Goal: Information Seeking & Learning: Find specific fact

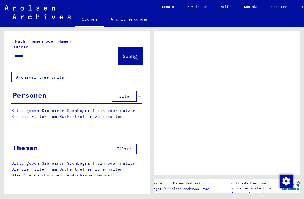
type input "****"
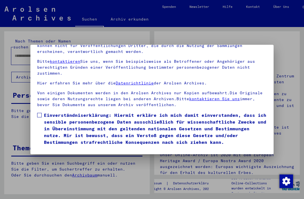
scroll to position [60, 0]
click at [45, 112] on span "Einverständniserklärung: Hiermit erkläre ich mich damit einverstanden, dass ich…" at bounding box center [155, 129] width 223 height 34
click at [64, 148] on button "Ich stimme zu" at bounding box center [58, 153] width 42 height 11
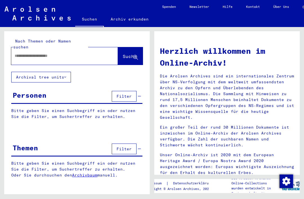
click at [41, 53] on input "text" at bounding box center [58, 56] width 86 height 6
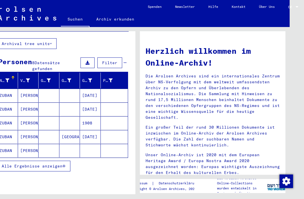
scroll to position [33, 0]
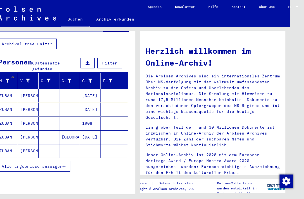
click at [23, 146] on mat-cell "[PERSON_NAME]" at bounding box center [28, 150] width 21 height 13
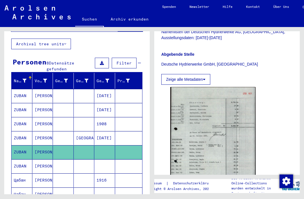
scroll to position [163, 0]
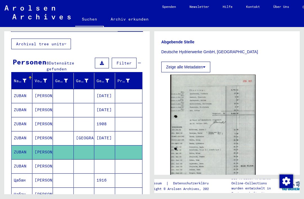
click at [206, 100] on img at bounding box center [212, 135] width 85 height 120
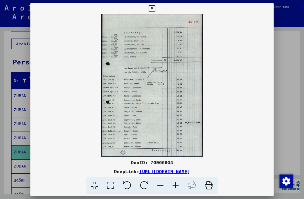
click at [155, 8] on icon at bounding box center [151, 8] width 6 height 7
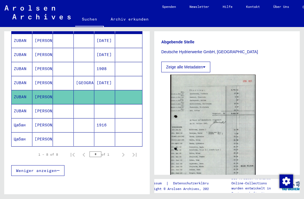
scroll to position [88, 0]
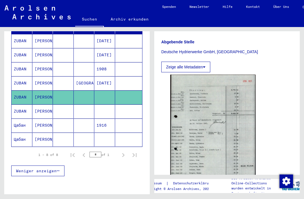
click at [36, 104] on mat-cell "[PERSON_NAME]" at bounding box center [42, 111] width 21 height 14
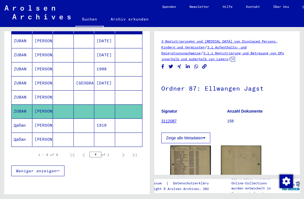
click at [194, 151] on img at bounding box center [190, 171] width 40 height 52
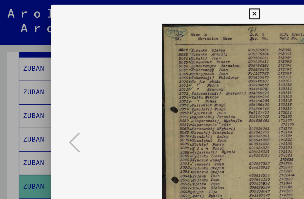
click at [6, 50] on div at bounding box center [152, 99] width 304 height 199
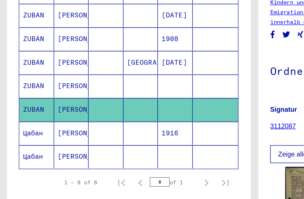
click at [105, 132] on mat-cell at bounding box center [104, 139] width 21 height 14
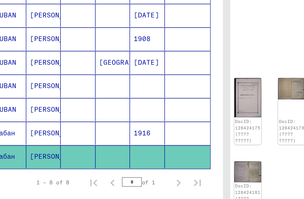
scroll to position [13, 19]
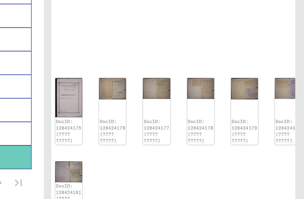
click at [140, 93] on img at bounding box center [148, 104] width 16 height 23
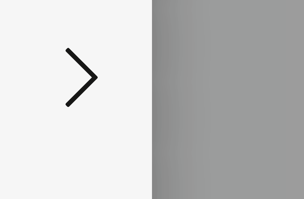
click at [256, 78] on icon at bounding box center [259, 84] width 7 height 13
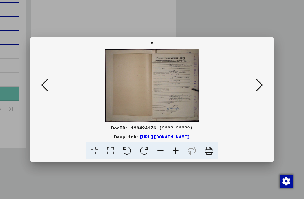
click at [155, 42] on icon at bounding box center [151, 43] width 6 height 7
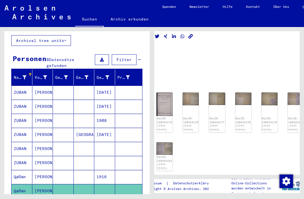
scroll to position [0, 0]
click at [65, 157] on mat-cell at bounding box center [63, 163] width 21 height 14
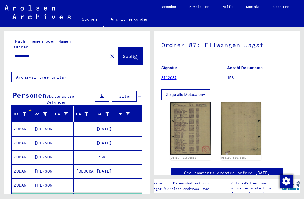
click at [38, 53] on input "**********" at bounding box center [60, 56] width 90 height 6
click at [30, 53] on input "**********" at bounding box center [60, 56] width 90 height 6
click at [34, 53] on input "**********" at bounding box center [60, 56] width 90 height 6
click at [30, 49] on div "**********" at bounding box center [57, 55] width 93 height 13
click at [45, 53] on input "**********" at bounding box center [60, 56] width 90 height 6
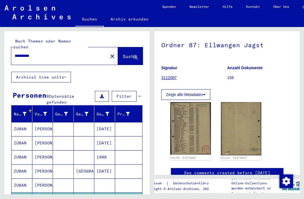
type input "**********"
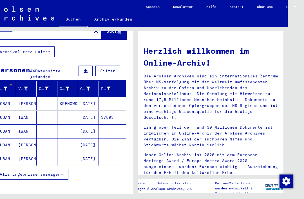
scroll to position [13, 16]
click at [19, 169] on button "Alle Ergebnisse anzeigen" at bounding box center [31, 174] width 73 height 11
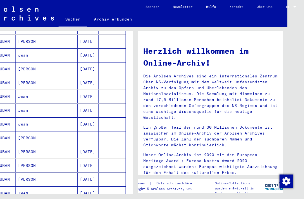
scroll to position [13, 19]
click at [87, 117] on mat-cell "[DATE]" at bounding box center [88, 123] width 21 height 13
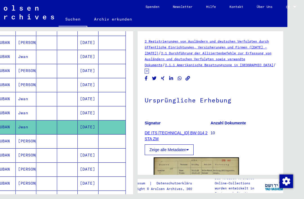
scroll to position [13, 19]
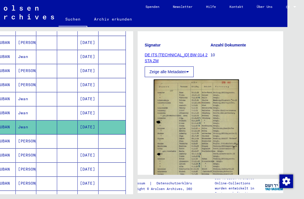
click at [16, 134] on mat-cell "[PERSON_NAME]" at bounding box center [26, 141] width 21 height 14
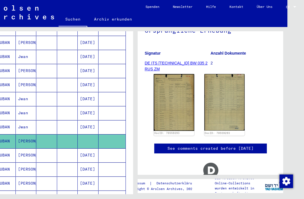
scroll to position [70, 0]
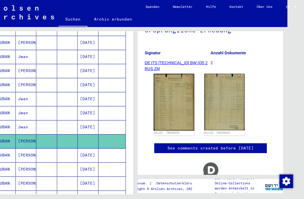
click at [159, 91] on img at bounding box center [174, 102] width 40 height 57
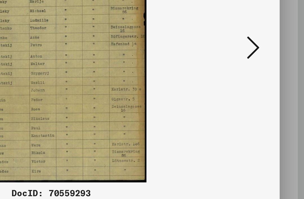
click at [256, 78] on icon at bounding box center [259, 84] width 7 height 13
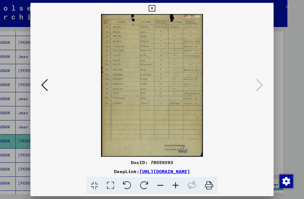
click at [155, 9] on icon at bounding box center [151, 8] width 6 height 7
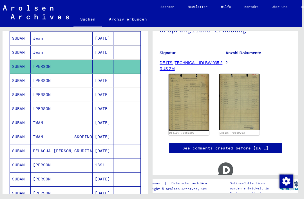
scroll to position [0, 2]
click at [121, 116] on mat-cell at bounding box center [126, 123] width 27 height 14
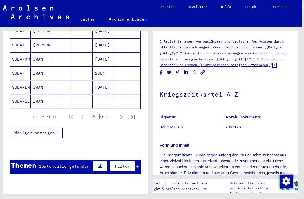
scroll to position [366, 0]
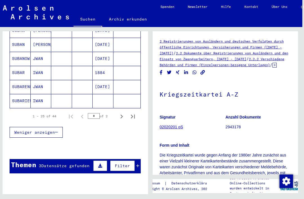
click at [119, 112] on icon "Next page" at bounding box center [122, 116] width 8 height 8
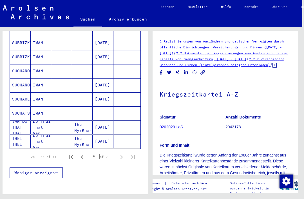
scroll to position [241, 0]
click at [85, 153] on icon "Previous page" at bounding box center [82, 157] width 8 height 8
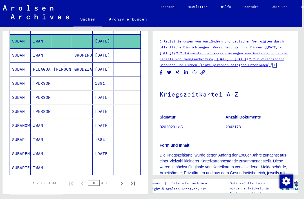
scroll to position [302, 0]
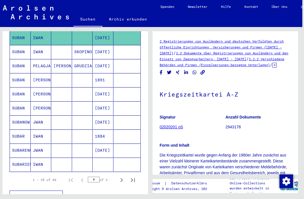
click at [100, 157] on mat-cell at bounding box center [103, 164] width 21 height 14
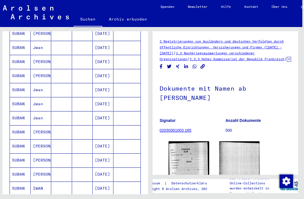
scroll to position [150, 0]
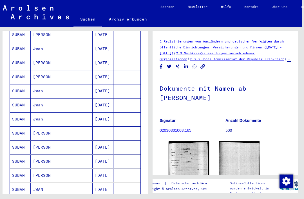
click at [11, 128] on mat-cell "SUBAN" at bounding box center [20, 133] width 21 height 14
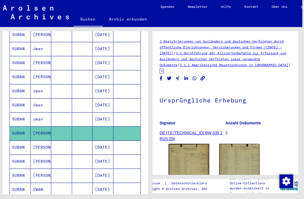
click at [181, 160] on img at bounding box center [188, 172] width 40 height 57
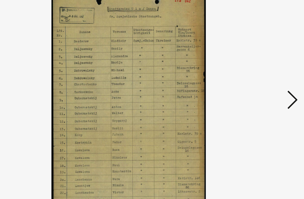
click at [256, 78] on icon at bounding box center [259, 84] width 7 height 13
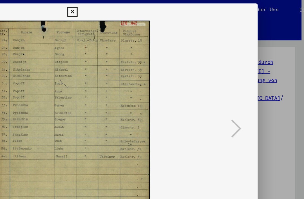
click at [155, 9] on icon at bounding box center [151, 8] width 6 height 7
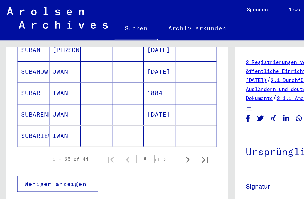
scroll to position [379, 0]
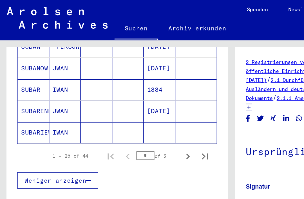
click at [126, 99] on icon "Next page" at bounding box center [123, 103] width 8 height 8
type input "*"
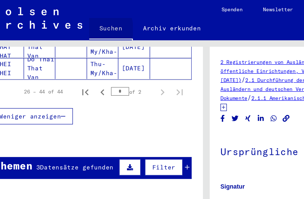
scroll to position [336, 0]
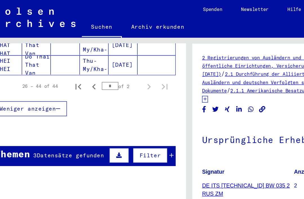
click at [25, 40] on mat-cell "Do Thai That Van" at bounding box center [26, 47] width 21 height 14
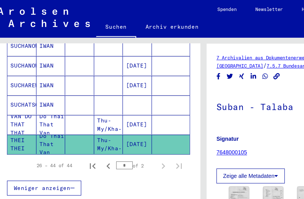
scroll to position [0, 6]
click at [19, 59] on mat-cell "SUCHAREW" at bounding box center [15, 61] width 21 height 14
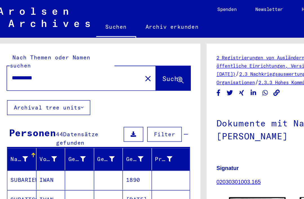
click at [14, 49] on div "**********" at bounding box center [51, 55] width 93 height 13
click at [14, 53] on input "**********" at bounding box center [53, 56] width 90 height 6
click at [13, 53] on input "**********" at bounding box center [53, 56] width 90 height 6
click at [12, 53] on input "**********" at bounding box center [53, 56] width 90 height 6
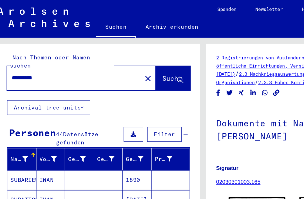
type input "**********"
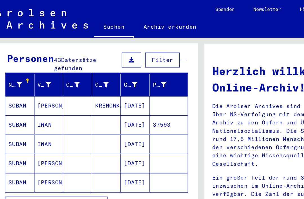
scroll to position [13, 8]
click at [11, 144] on span "Alle Ergebnisse anzeigen" at bounding box center [38, 146] width 61 height 5
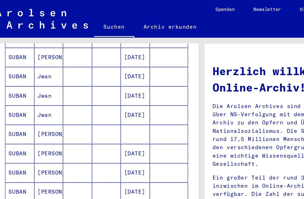
scroll to position [185, 0]
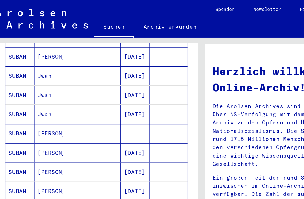
click at [5, 89] on mat-cell "SUBAN" at bounding box center [14, 95] width 21 height 13
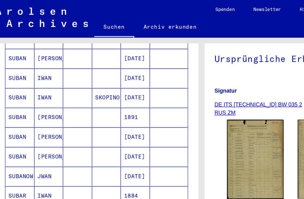
scroll to position [287, 0]
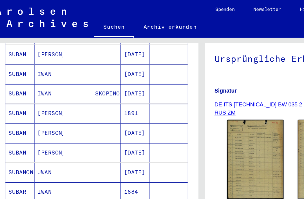
click at [188, 87] on img at bounding box center [183, 114] width 40 height 57
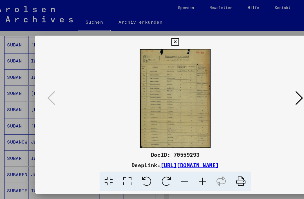
click at [17, 93] on div at bounding box center [152, 99] width 304 height 199
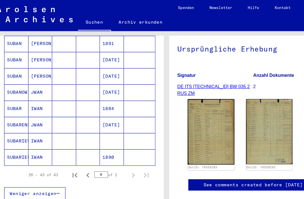
scroll to position [330, 0]
click at [75, 148] on icon "Previous page" at bounding box center [76, 152] width 8 height 8
type input "*"
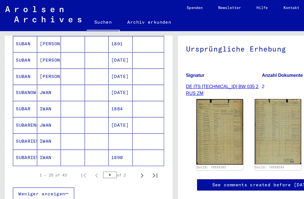
scroll to position [0, 0]
click at [123, 76] on mat-cell at bounding box center [128, 80] width 27 height 14
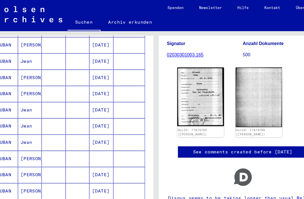
scroll to position [0, 57]
